Goal: Obtain resource: Obtain resource

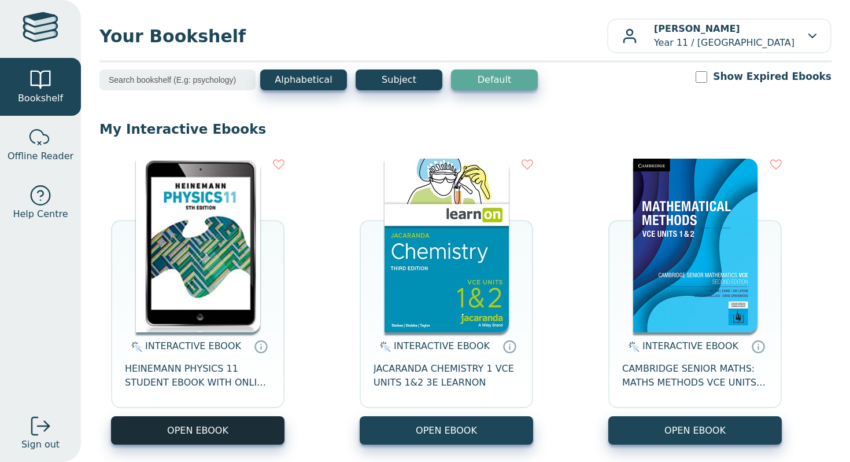
click at [213, 437] on button "OPEN EBOOK" at bounding box center [198, 430] width 174 height 28
click at [223, 429] on button "OPEN EBOOK" at bounding box center [198, 430] width 174 height 28
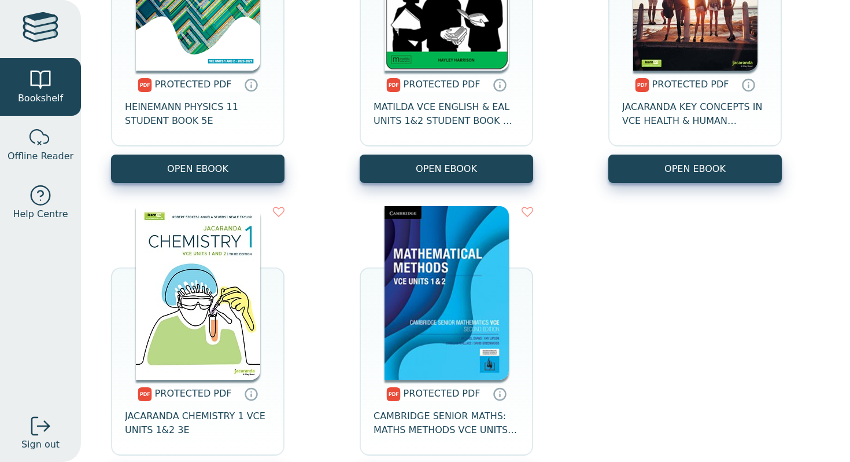
scroll to position [896, 0]
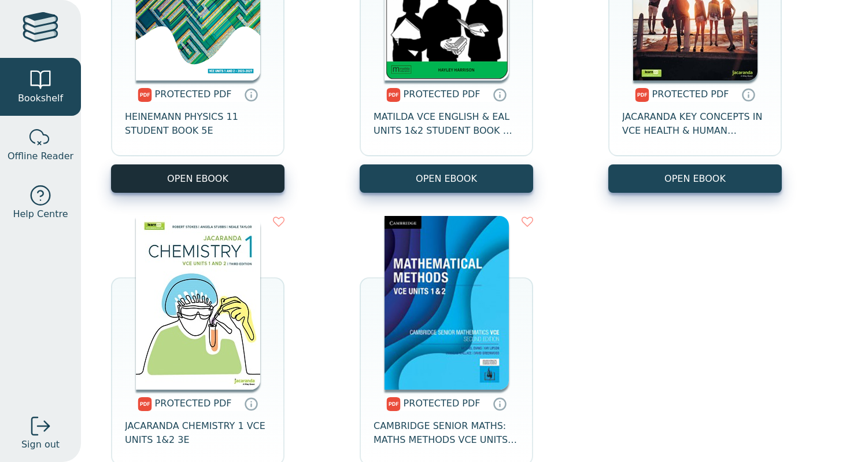
click at [181, 178] on link "OPEN EBOOK" at bounding box center [198, 178] width 174 height 28
click at [213, 185] on link "OPEN EBOOK" at bounding box center [198, 178] width 174 height 28
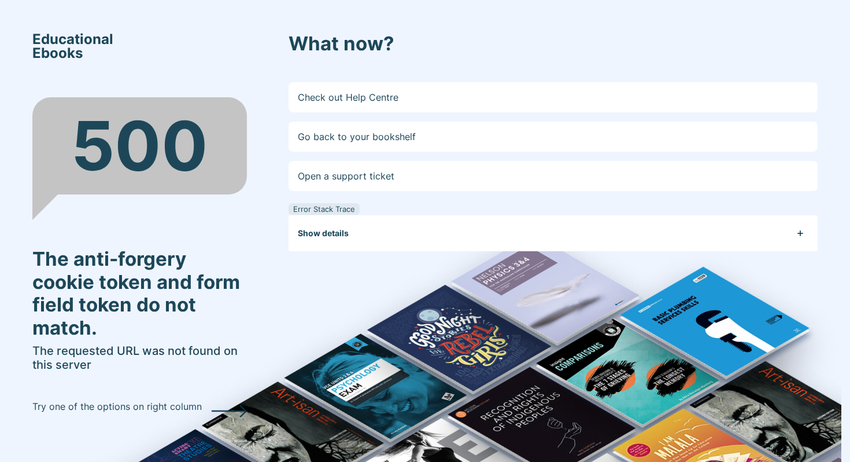
click at [344, 226] on button "Show details" at bounding box center [558, 233] width 520 height 36
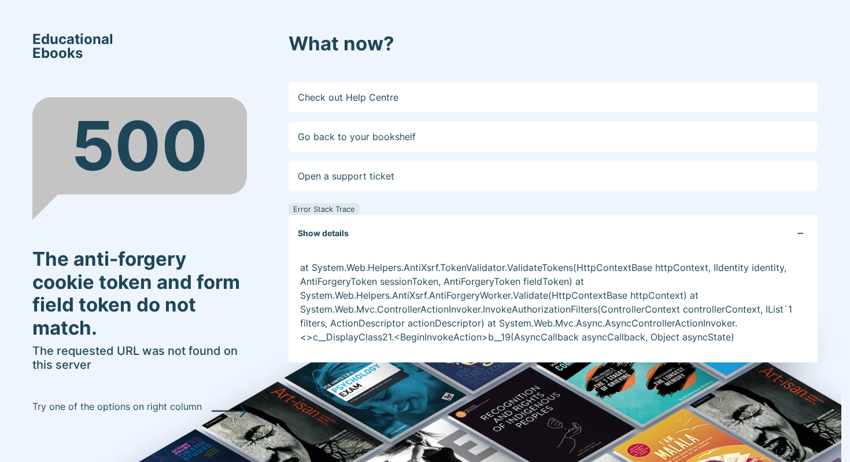
click at [344, 226] on button "Show details" at bounding box center [558, 233] width 520 height 36
